Goal: Task Accomplishment & Management: Use online tool/utility

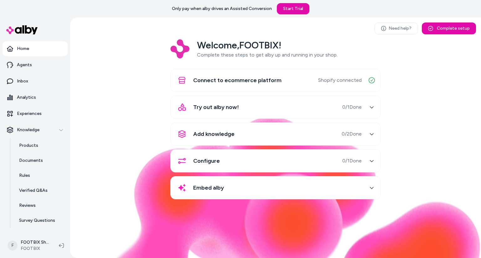
click at [232, 187] on div "Embed alby" at bounding box center [267, 188] width 187 height 15
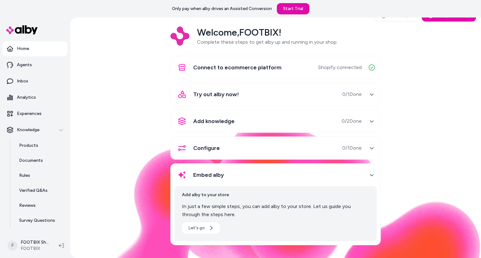
scroll to position [13, 0]
click at [200, 227] on button "Let's go" at bounding box center [201, 228] width 38 height 11
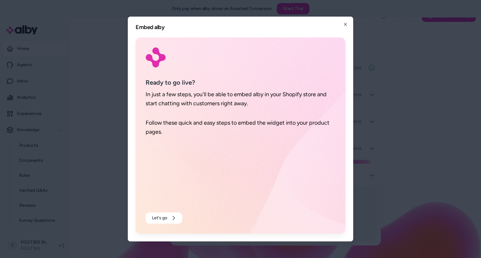
click at [93, 140] on div at bounding box center [240, 129] width 481 height 258
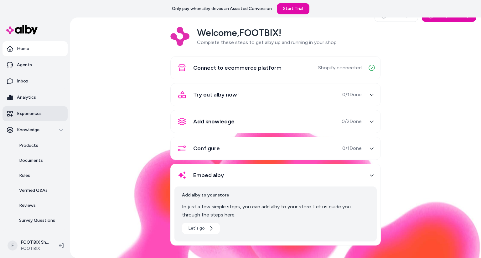
click at [38, 119] on link "Experiences" at bounding box center [35, 113] width 65 height 15
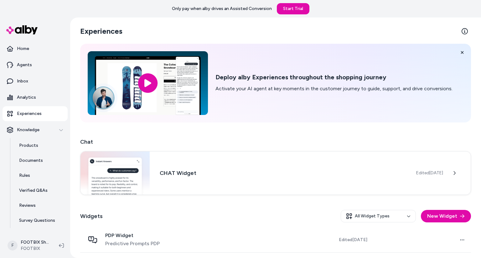
scroll to position [25, 0]
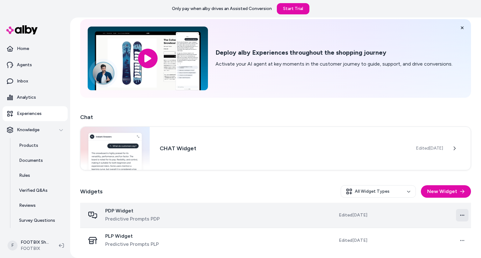
click at [458, 212] on html "Only pay when alby drives an Assisted Conversion Start Trial Home Agents Inbox …" at bounding box center [240, 129] width 481 height 258
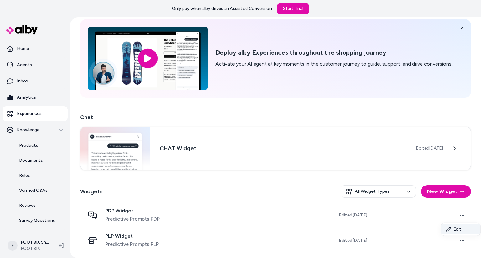
click at [452, 231] on link "Edit" at bounding box center [460, 230] width 39 height 10
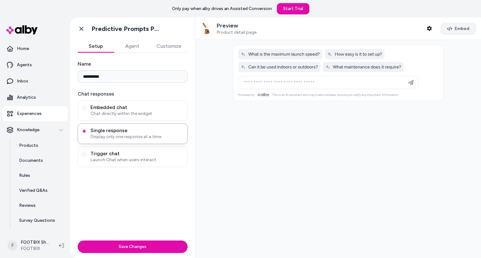
click at [457, 30] on span "Embed" at bounding box center [461, 29] width 15 height 6
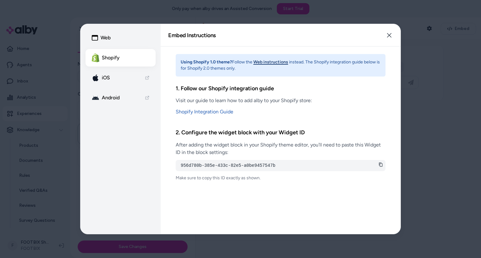
click at [375, 164] on pre "956d780b-385e-433c-82e5-a0be9457547b" at bounding box center [281, 166] width 200 height 6
click at [382, 164] on icon at bounding box center [380, 165] width 3 height 4
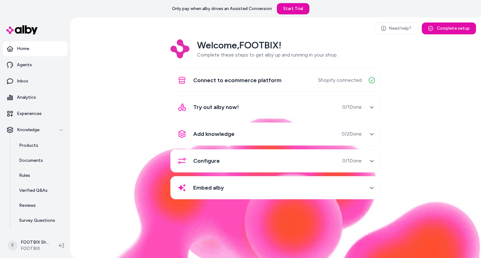
click at [128, 104] on div "Welcome, FOOTBIX ! Complete these steps to get alby up and running in your shop…" at bounding box center [275, 123] width 400 height 169
click at [138, 192] on div "Welcome, FOOTBIX ! Complete these steps to get alby up and running in your shop…" at bounding box center [275, 123] width 400 height 169
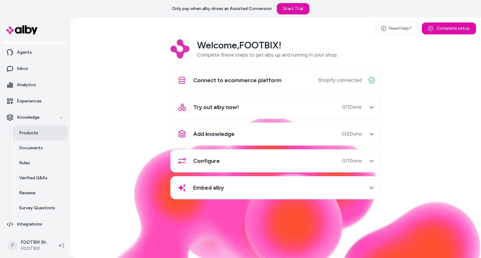
scroll to position [13, 0]
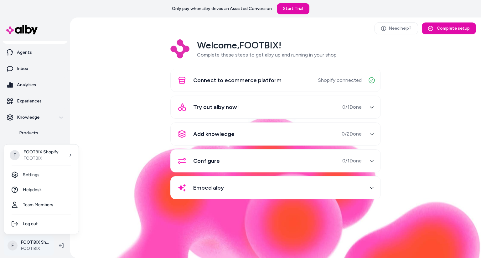
click at [34, 240] on html "Only pay when alby drives an Assisted Conversion Start Trial Home Agents Inbox …" at bounding box center [240, 129] width 481 height 258
click at [31, 173] on link "Settings" at bounding box center [41, 175] width 69 height 15
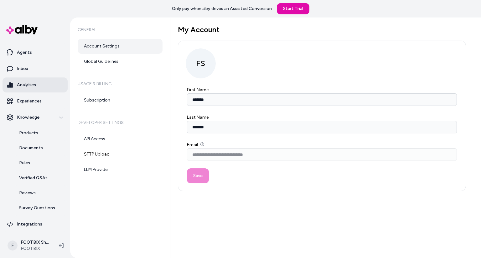
click at [34, 84] on p "Analytics" at bounding box center [26, 85] width 19 height 6
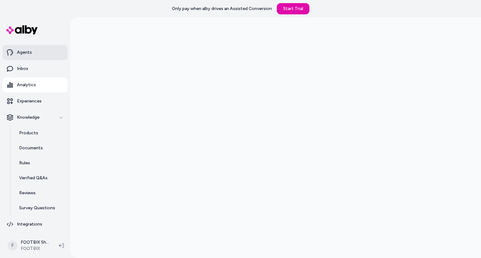
click at [43, 59] on link "Agents" at bounding box center [35, 52] width 65 height 15
